Goal: Information Seeking & Learning: Understand process/instructions

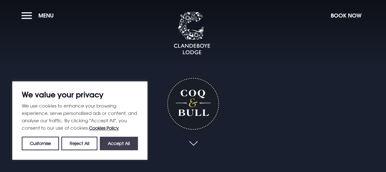
click at [120, 143] on button "Accept All" at bounding box center [119, 144] width 38 height 14
checkbox input "true"
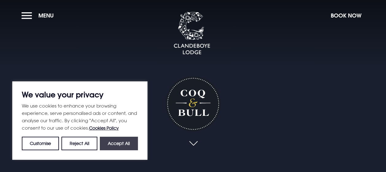
checkbox input "true"
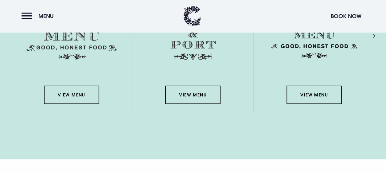
scroll to position [891, 0]
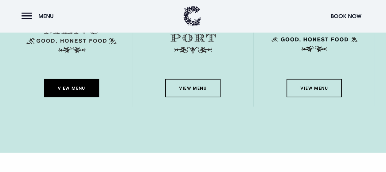
click at [76, 85] on link "View Menu" at bounding box center [71, 88] width 55 height 18
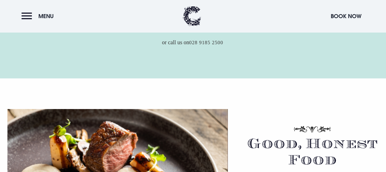
scroll to position [246, 0]
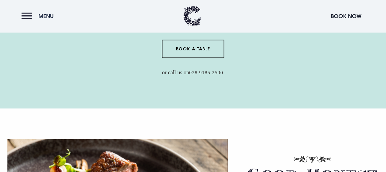
click at [25, 15] on button "Menu" at bounding box center [39, 16] width 35 height 13
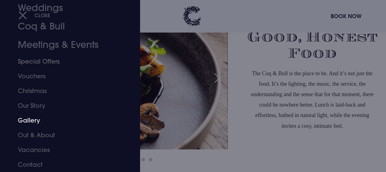
scroll to position [369, 0]
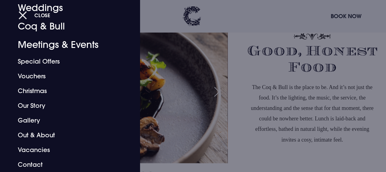
click at [22, 15] on button "Close" at bounding box center [34, 15] width 32 height 13
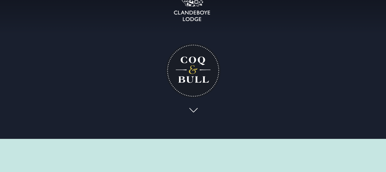
scroll to position [0, 0]
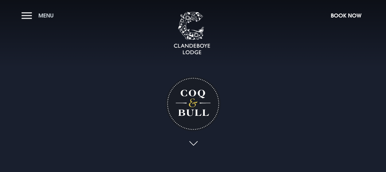
click at [29, 13] on button "Menu" at bounding box center [39, 15] width 35 height 13
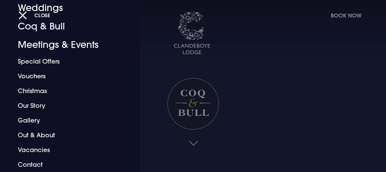
click at [193, 143] on div at bounding box center [193, 86] width 386 height 172
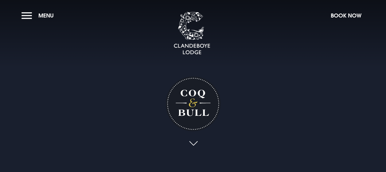
click at [193, 143] on link at bounding box center [193, 144] width 14 height 14
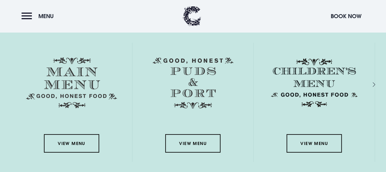
scroll to position [848, 0]
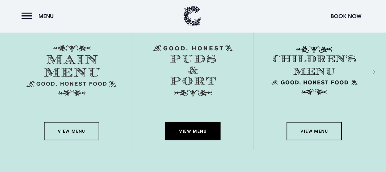
click at [195, 132] on link "View Menu" at bounding box center [192, 131] width 55 height 18
